Goal: Obtain resource: Download file/media

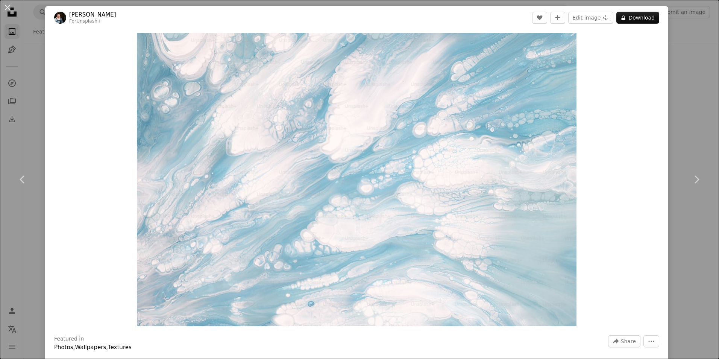
scroll to position [4811, 0]
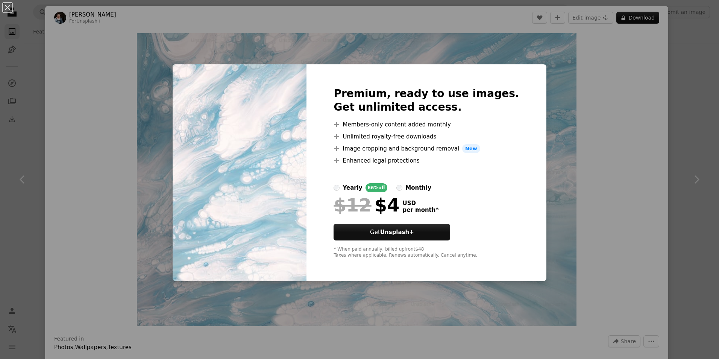
click at [556, 127] on div "An X shape Premium, ready to use images. Get unlimited access. A plus sign Memb…" at bounding box center [359, 179] width 719 height 359
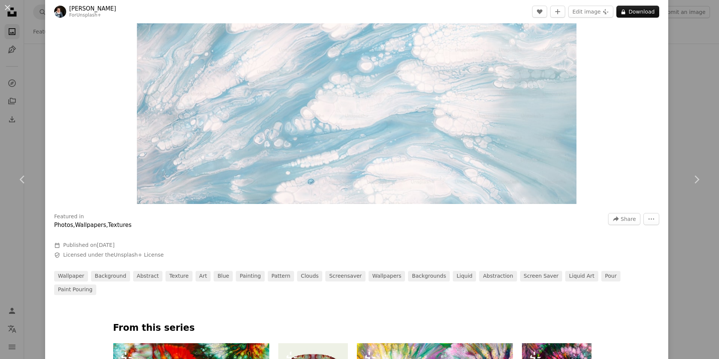
scroll to position [150, 0]
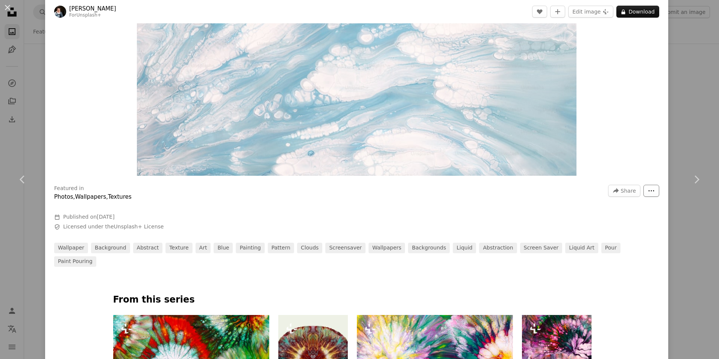
click at [650, 191] on button "More Actions" at bounding box center [651, 191] width 16 height 12
click at [616, 120] on dialog "An X shape Chevron left Chevron right [PERSON_NAME] For Unsplash+ A heart A plu…" at bounding box center [359, 179] width 719 height 359
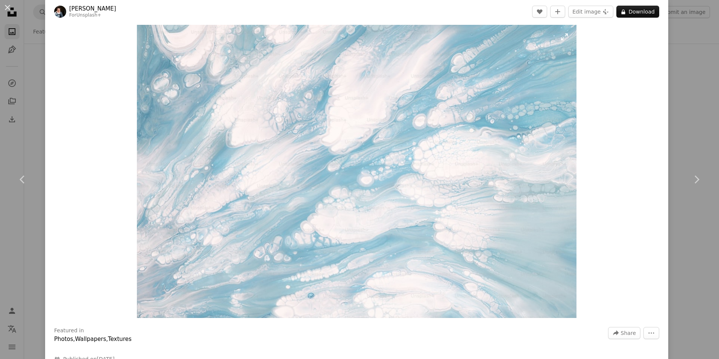
scroll to position [0, 0]
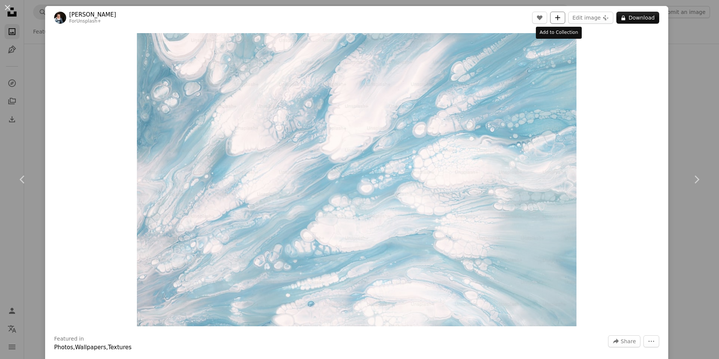
click at [561, 15] on button "A plus sign" at bounding box center [557, 18] width 15 height 12
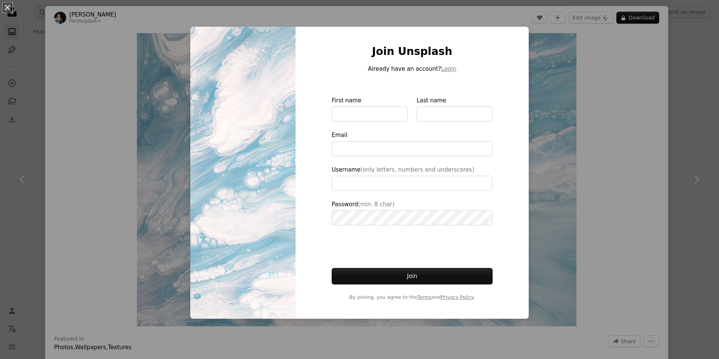
type input "**********"
click at [520, 36] on div "Join Unsplash Already have an account? Login First name Last name Email Usernam…" at bounding box center [411, 173] width 233 height 292
click at [541, 33] on div "An X shape Join Unsplash Already have an account? Login First name Last name Em…" at bounding box center [359, 179] width 719 height 359
